Goal: Transaction & Acquisition: Obtain resource

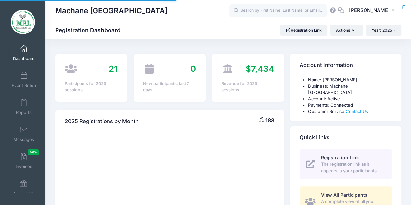
select select
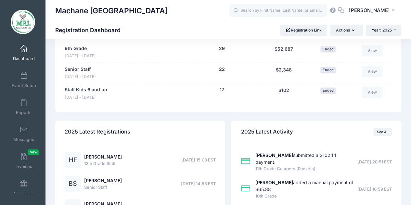
scroll to position [465, 0]
click at [371, 87] on link "View" at bounding box center [372, 92] width 21 height 11
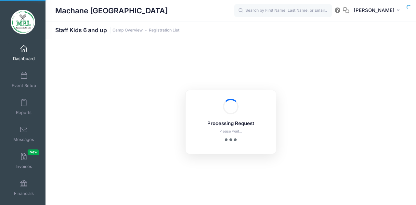
select select "10"
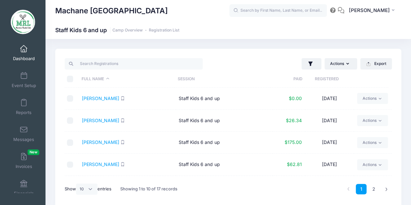
click at [34, 49] on link "Dashboard" at bounding box center [23, 53] width 31 height 23
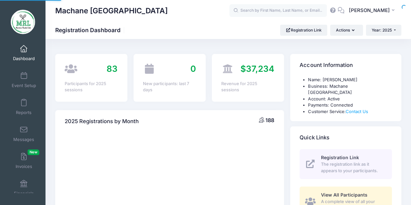
select select
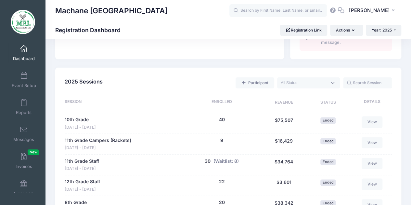
scroll to position [294, 0]
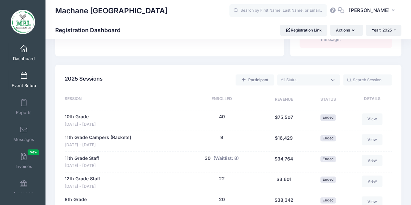
click at [19, 81] on link "Event Setup" at bounding box center [23, 80] width 31 height 23
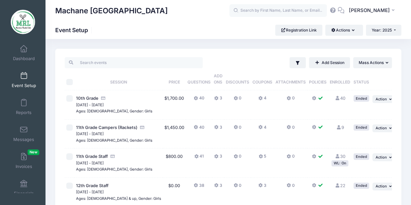
scroll to position [24, 0]
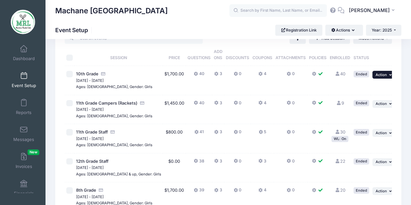
click at [382, 74] on span "Action" at bounding box center [380, 74] width 11 height 5
click at [401, 83] on div "Filter Filter Options Show: Active Live Completed Add Session ..." at bounding box center [228, 175] width 352 height 303
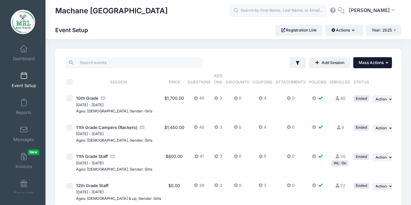
click at [375, 59] on button "... Mass Actions" at bounding box center [372, 62] width 39 height 11
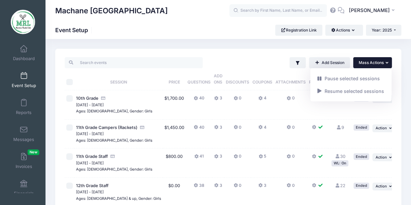
click at [251, 87] on th "Coupons" at bounding box center [262, 79] width 23 height 22
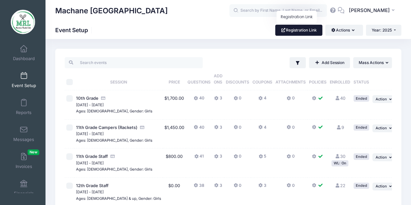
click at [294, 29] on link "Registration Link" at bounding box center [298, 30] width 47 height 11
